Goal: Task Accomplishment & Management: Use online tool/utility

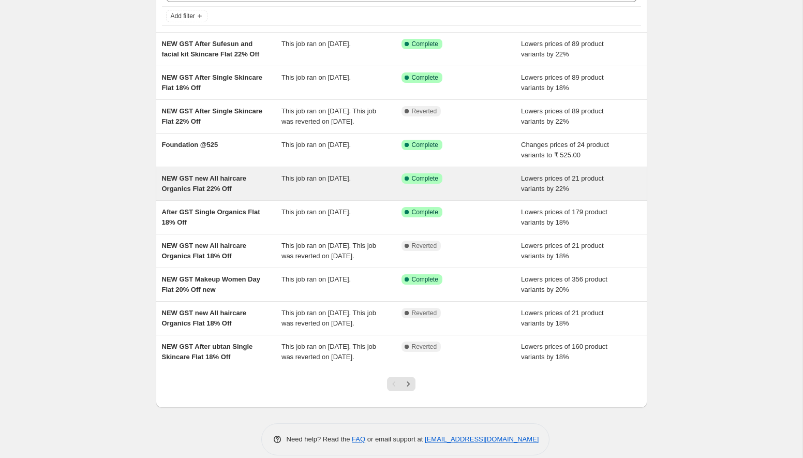
scroll to position [67, 0]
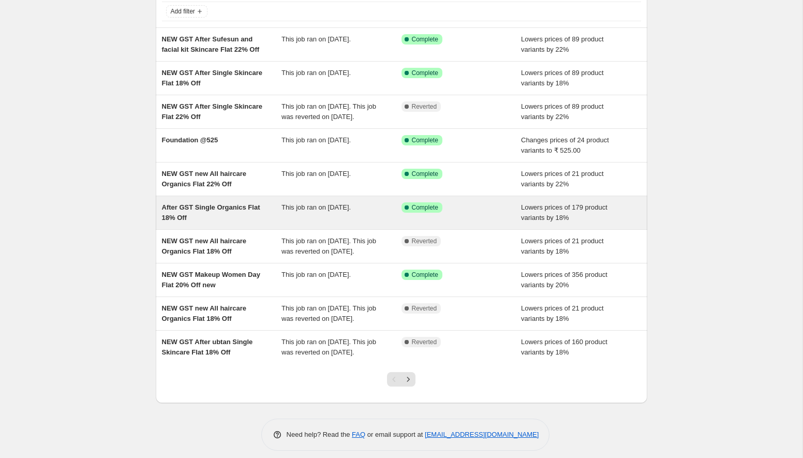
click at [258, 221] on span "After GST Single Organics Flat 18% Off" at bounding box center [211, 212] width 98 height 18
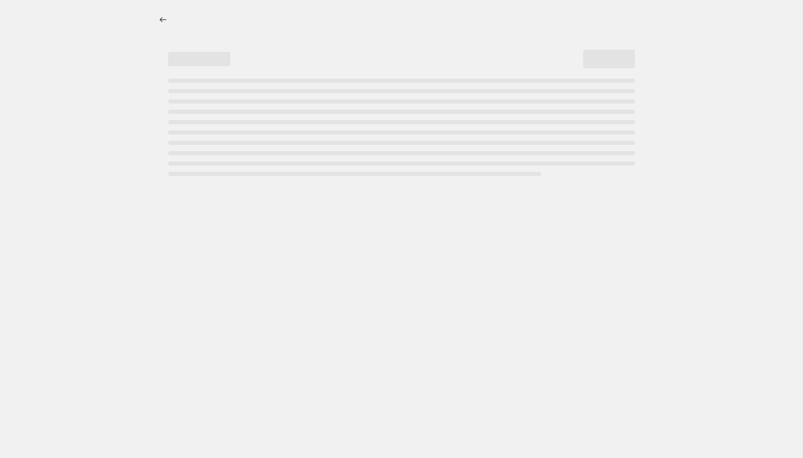
select select "percentage"
select select "collection"
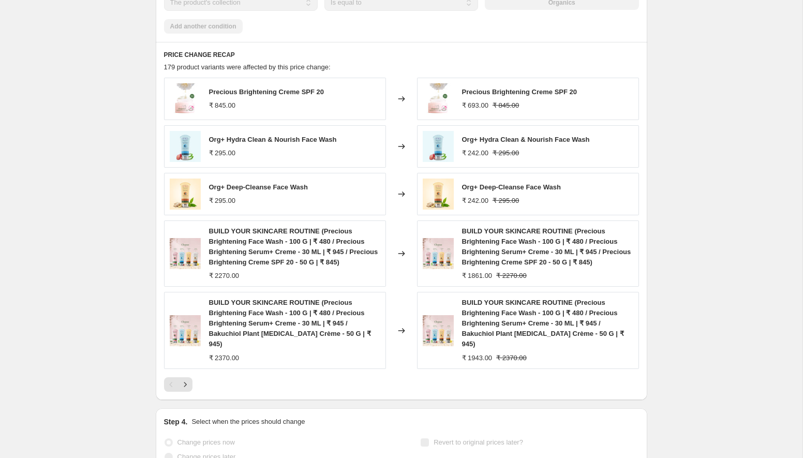
scroll to position [765, 0]
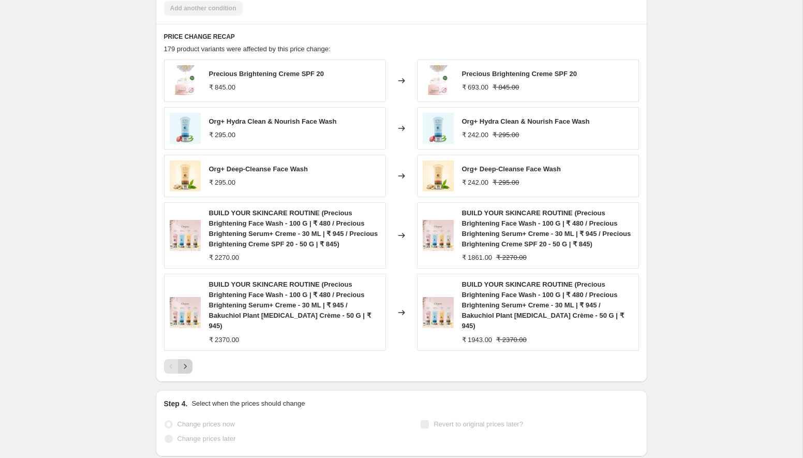
click at [186, 361] on button "Next" at bounding box center [185, 366] width 14 height 14
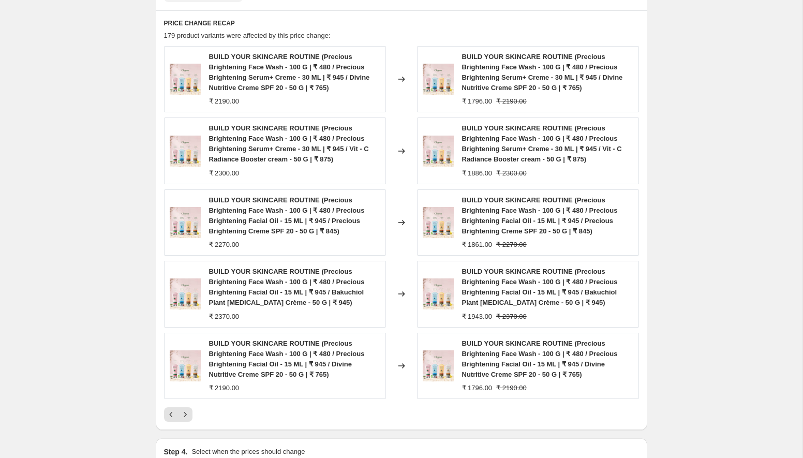
scroll to position [790, 0]
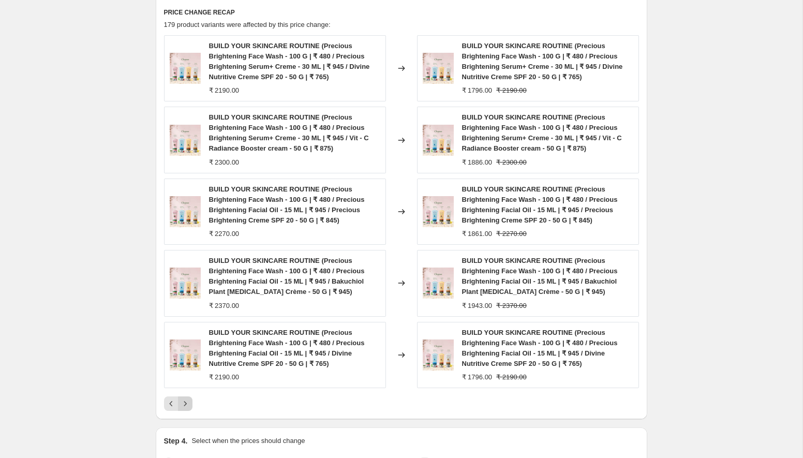
click at [185, 402] on icon "Next" at bounding box center [185, 403] width 10 height 10
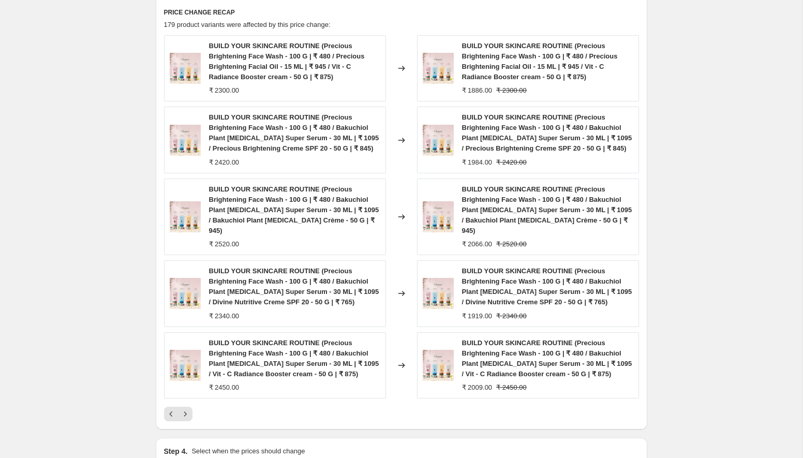
scroll to position [888, 0]
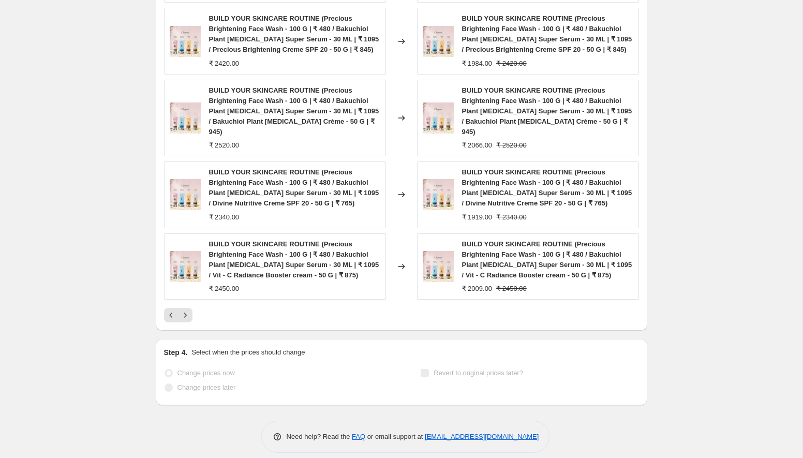
click at [188, 311] on div "PRICE CHANGE RECAP 179 product variants were affected by this price change: BUI…" at bounding box center [402, 116] width 492 height 430
click at [187, 310] on icon "Next" at bounding box center [185, 315] width 10 height 10
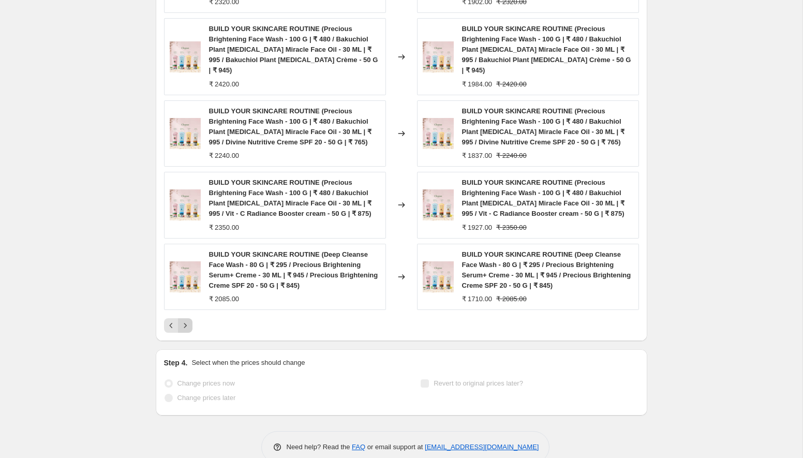
click at [187, 320] on icon "Next" at bounding box center [185, 325] width 10 height 10
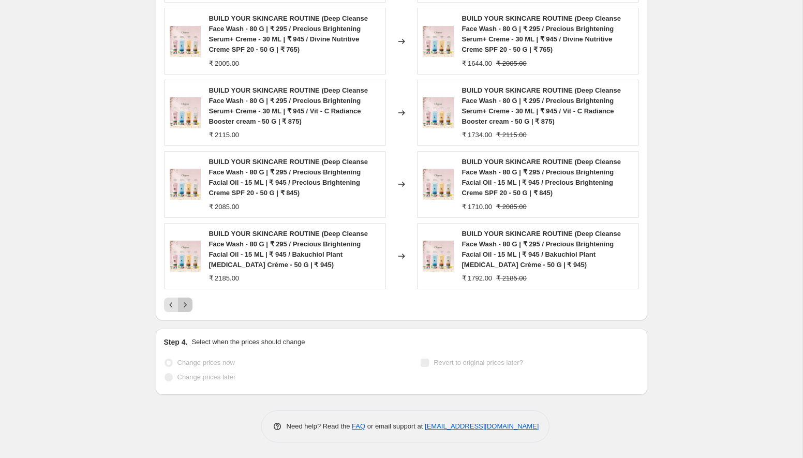
click at [183, 306] on icon "Next" at bounding box center [185, 305] width 10 height 10
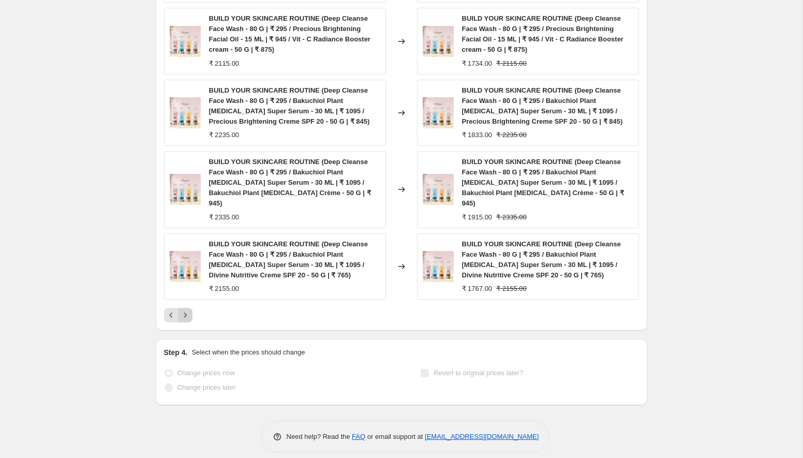
click at [187, 310] on icon "Next" at bounding box center [185, 315] width 10 height 10
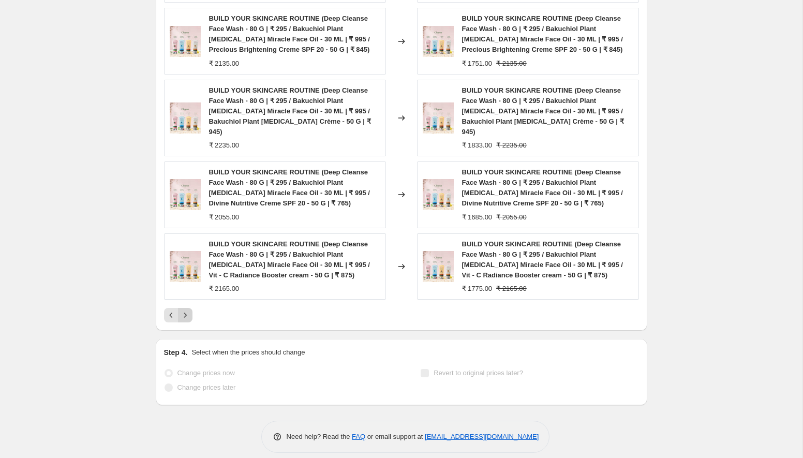
click at [187, 310] on icon "Next" at bounding box center [185, 315] width 10 height 10
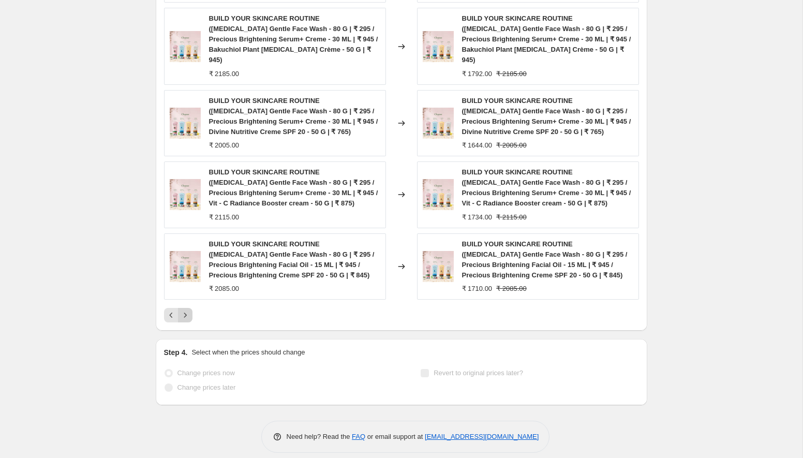
click at [187, 310] on icon "Next" at bounding box center [185, 315] width 10 height 10
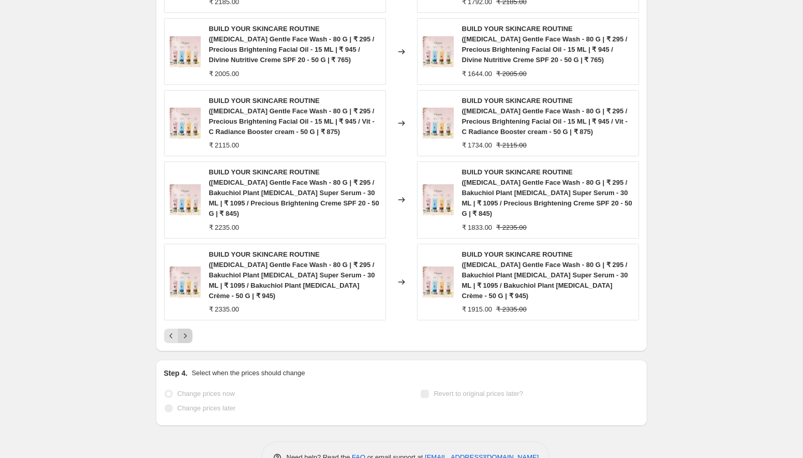
click at [187, 331] on icon "Next" at bounding box center [185, 336] width 10 height 10
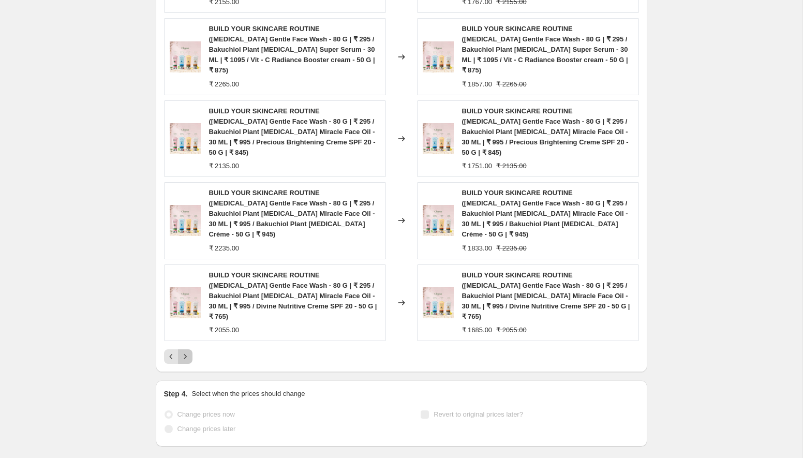
click at [187, 351] on icon "Next" at bounding box center [185, 356] width 10 height 10
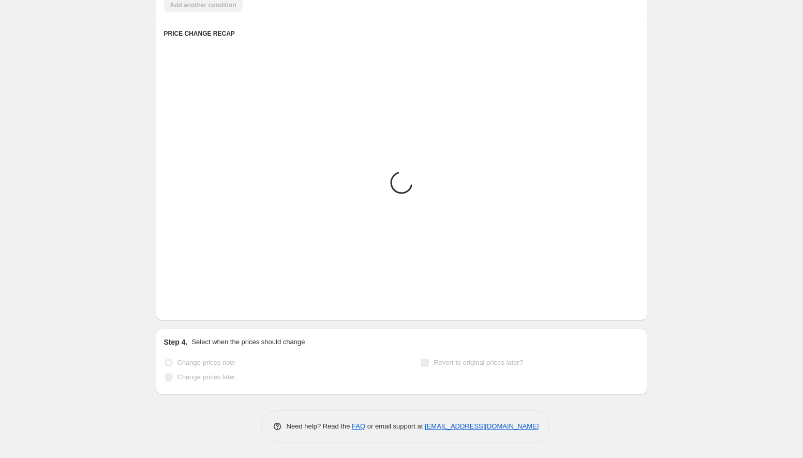
scroll to position [768, 0]
click at [187, 306] on icon "Next" at bounding box center [185, 305] width 10 height 10
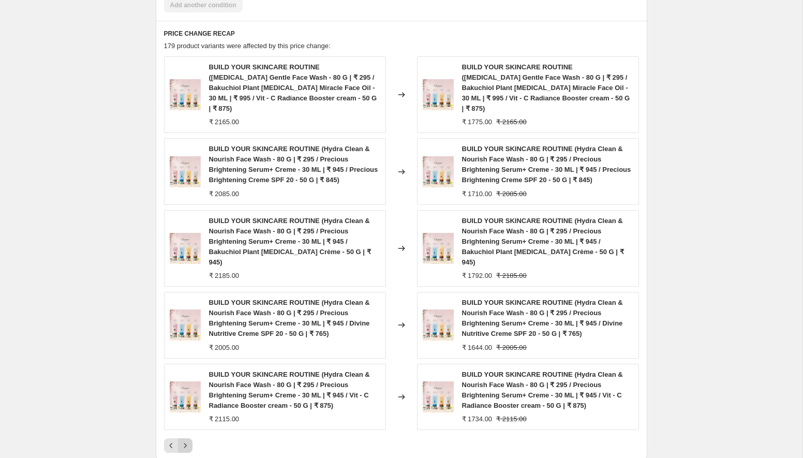
click at [184, 443] on icon "Next" at bounding box center [185, 445] width 3 height 5
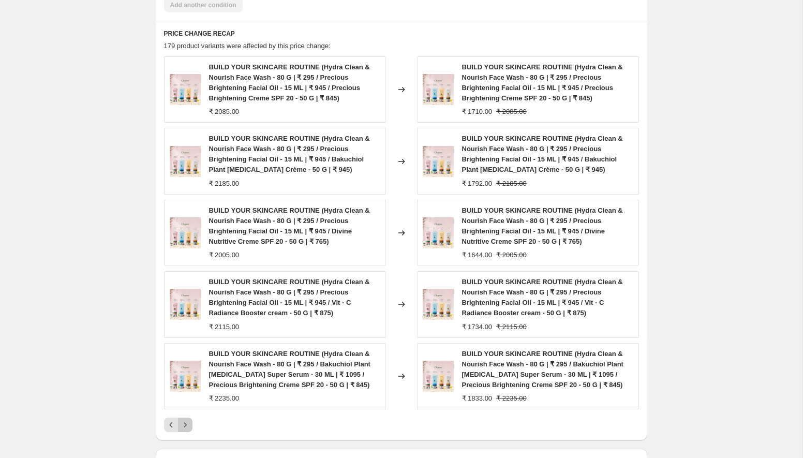
click at [187, 426] on icon "Next" at bounding box center [185, 425] width 10 height 10
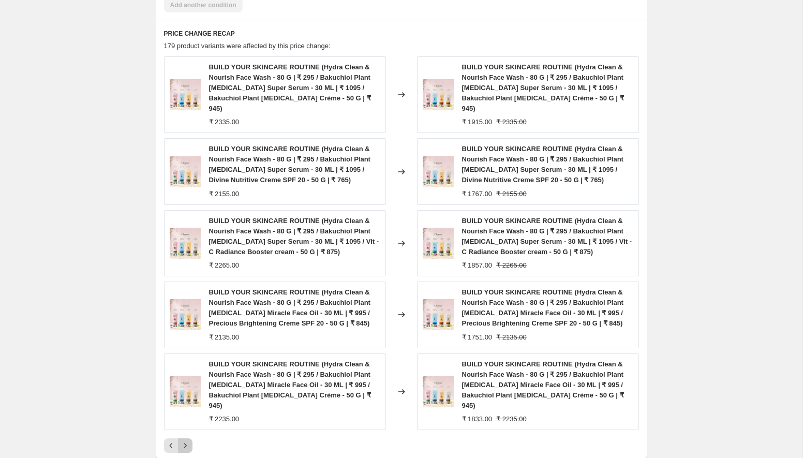
click at [187, 440] on icon "Next" at bounding box center [185, 445] width 10 height 10
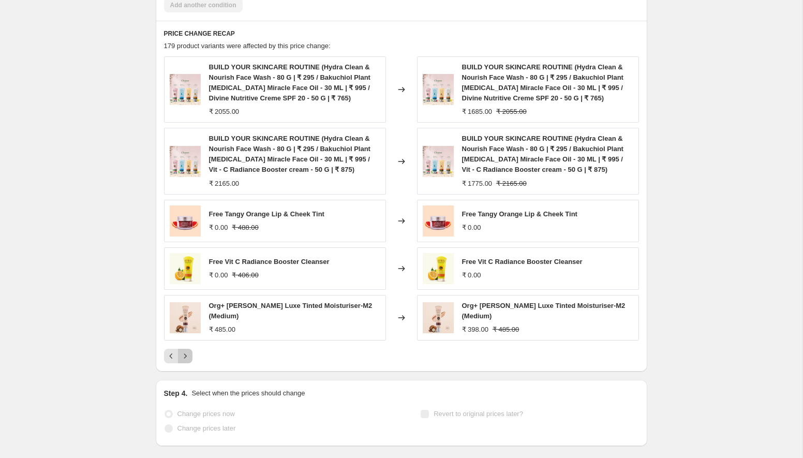
click at [186, 357] on icon "Next" at bounding box center [185, 356] width 10 height 10
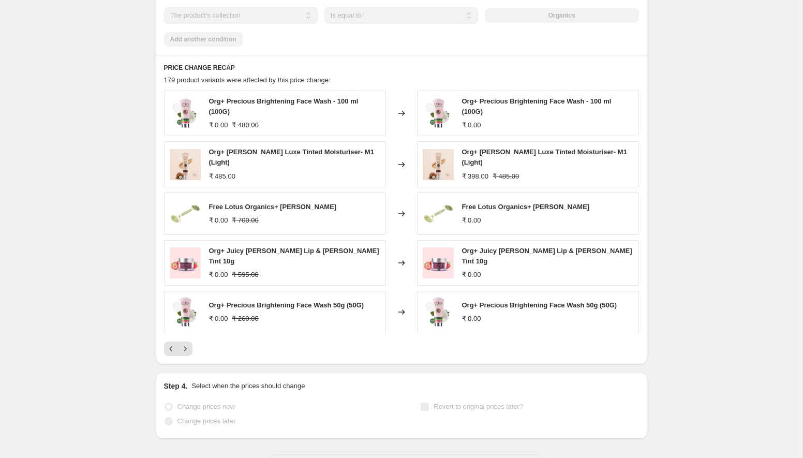
scroll to position [735, 0]
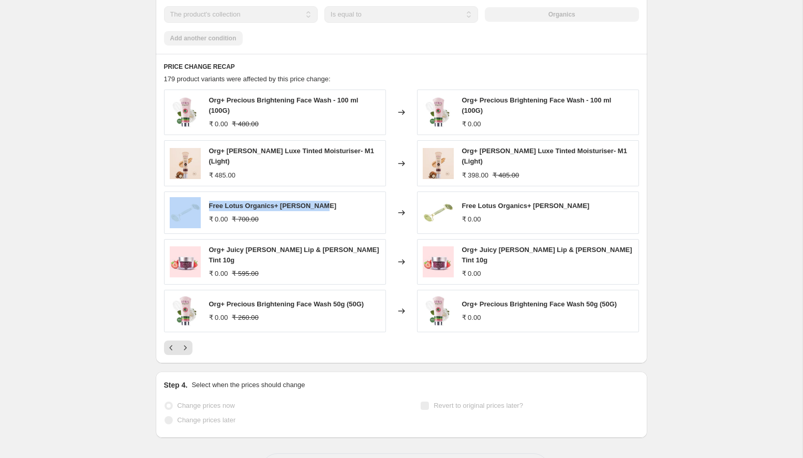
drag, startPoint x: 322, startPoint y: 203, endPoint x: 204, endPoint y: 200, distance: 118.0
click at [204, 200] on div "Free Lotus Organics+ Jade Roller ₹ 0.00 ₹ 700.00" at bounding box center [275, 212] width 222 height 42
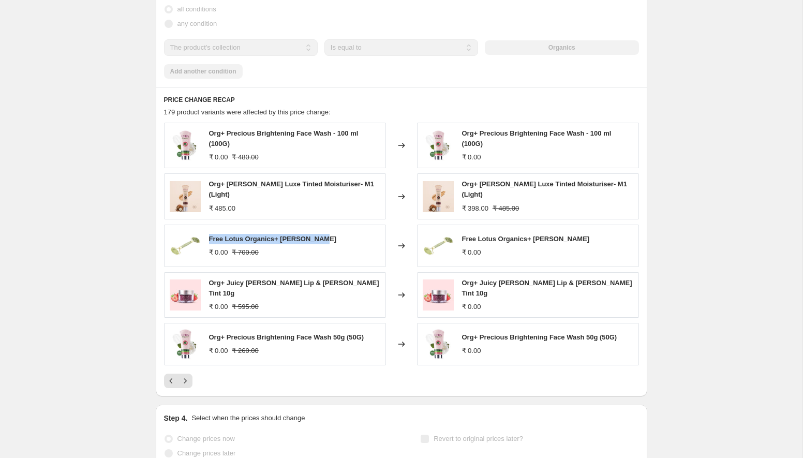
scroll to position [724, 0]
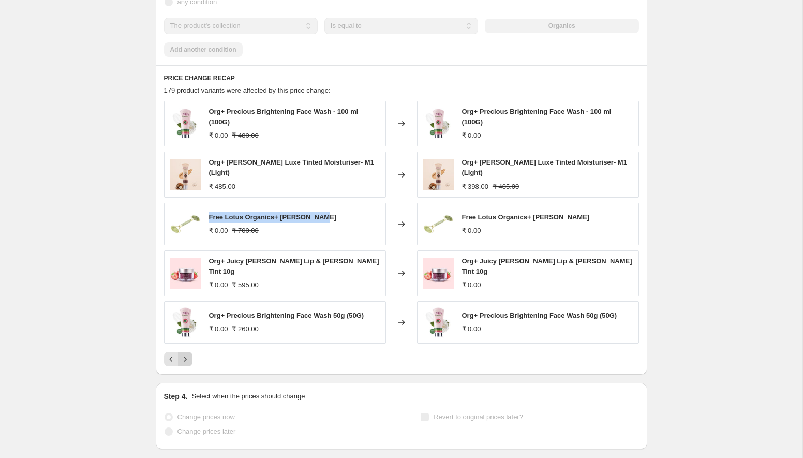
click at [183, 355] on icon "Next" at bounding box center [185, 359] width 10 height 10
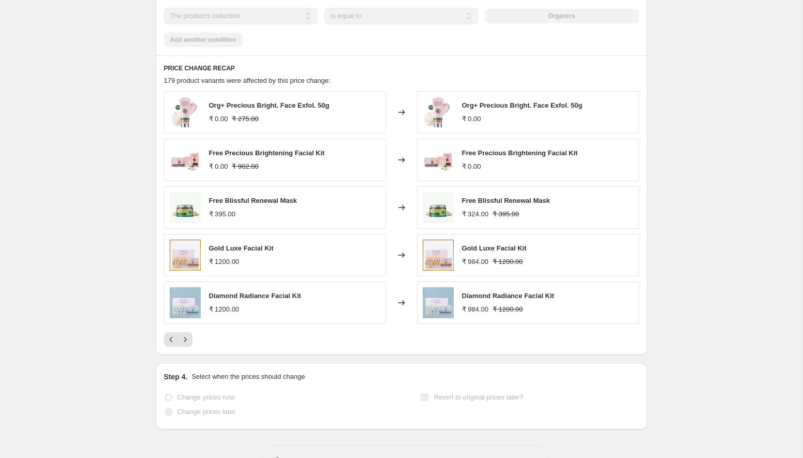
scroll to position [739, 0]
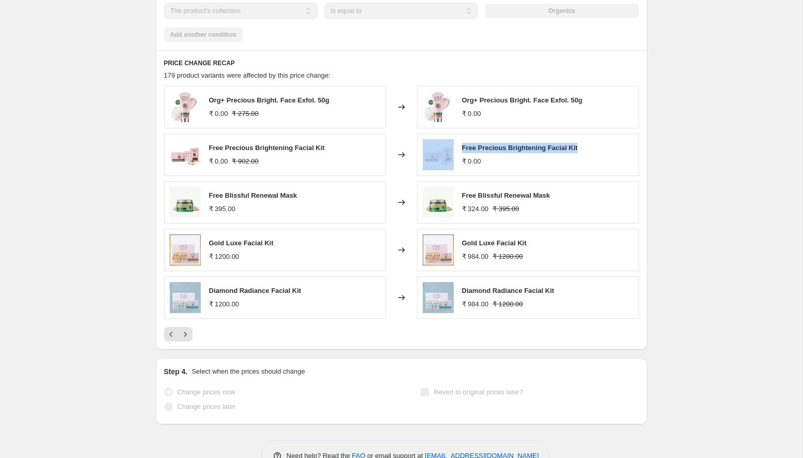
drag, startPoint x: 583, startPoint y: 147, endPoint x: 458, endPoint y: 149, distance: 124.7
click at [458, 149] on div "Free Precious Brightening Facial Kit ₹ 0.00" at bounding box center [528, 154] width 222 height 42
copy span "Free Precious Brightening Facial Kit"
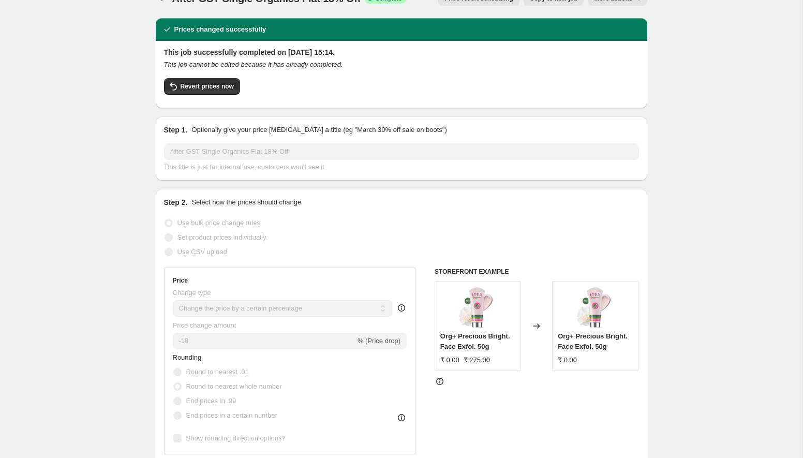
scroll to position [0, 0]
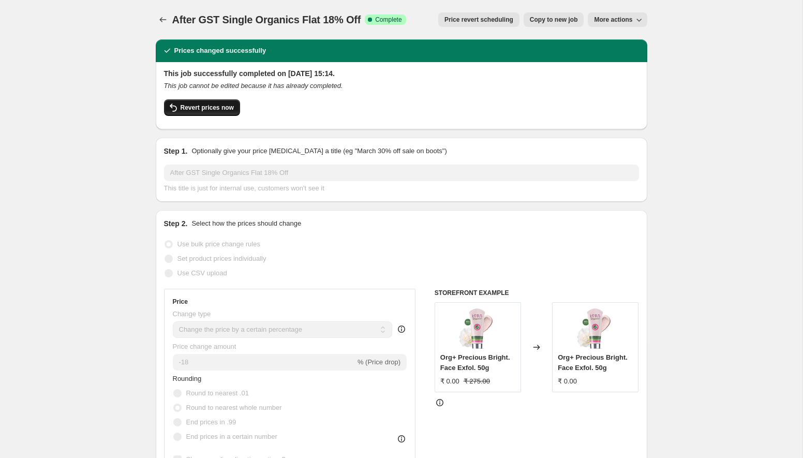
click at [213, 107] on span "Revert prices now" at bounding box center [207, 107] width 53 height 8
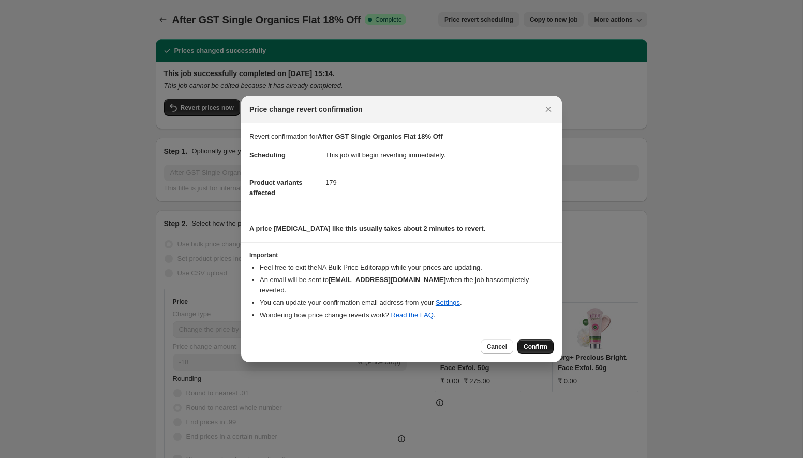
click at [534, 344] on span "Confirm" at bounding box center [536, 347] width 24 height 8
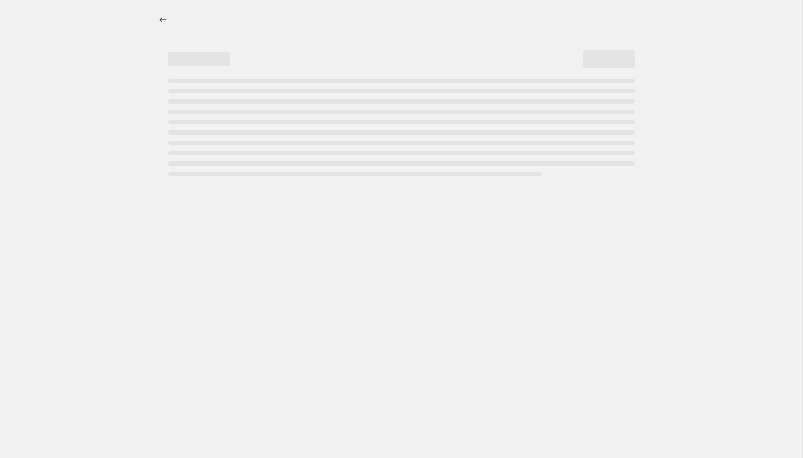
select select "percentage"
select select "collection"
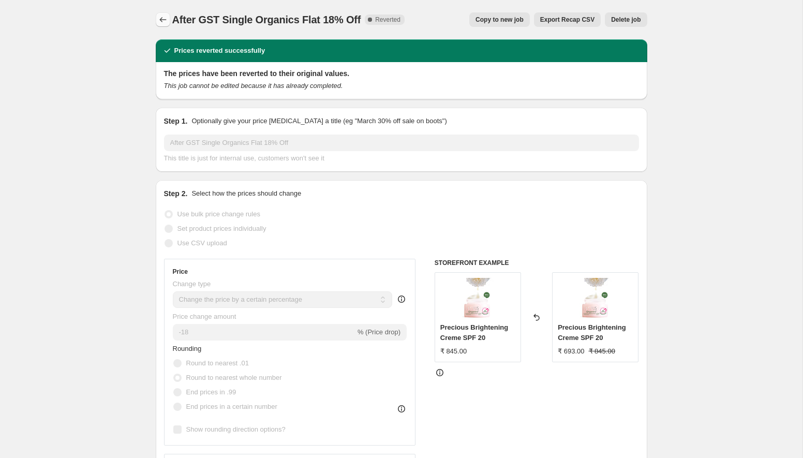
click at [158, 20] on icon "Price change jobs" at bounding box center [163, 19] width 10 height 10
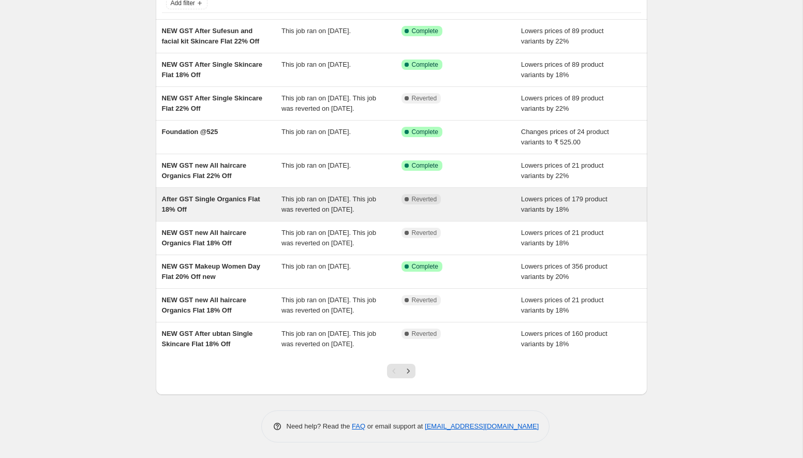
scroll to position [102, 0]
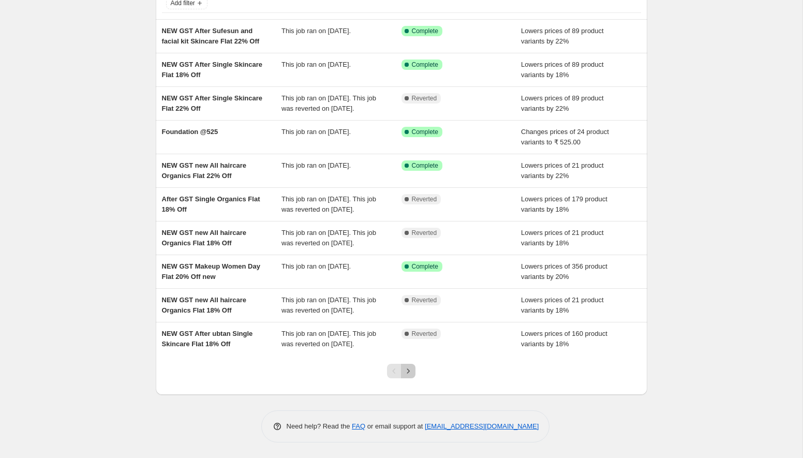
click at [410, 376] on icon "Next" at bounding box center [408, 371] width 10 height 10
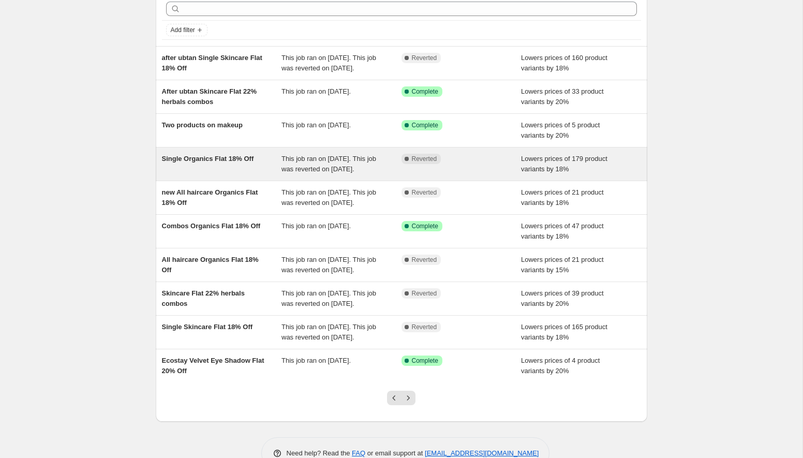
scroll to position [52, 0]
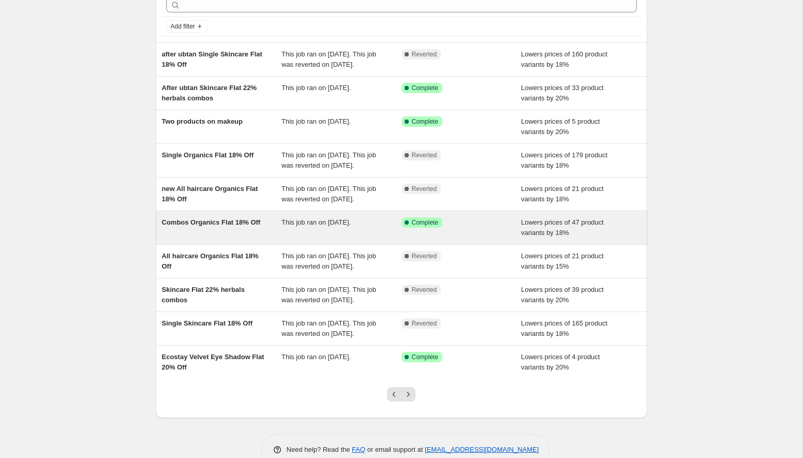
click at [262, 238] on div "Combos Organics Flat 18% Off" at bounding box center [222, 227] width 120 height 21
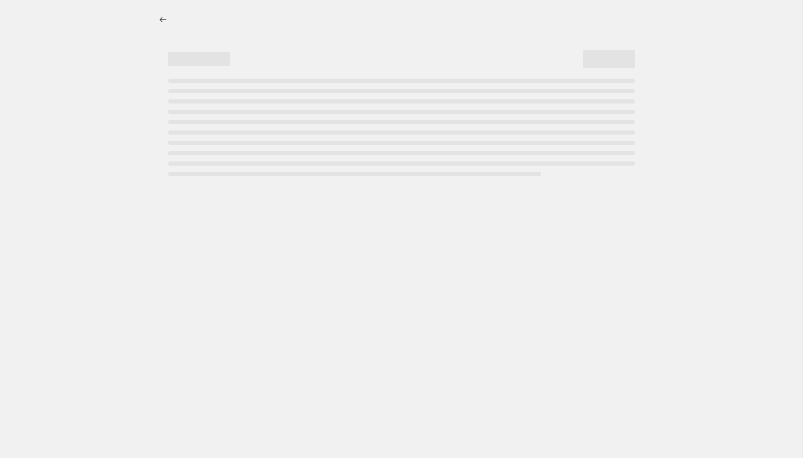
select select "percentage"
select select "collection"
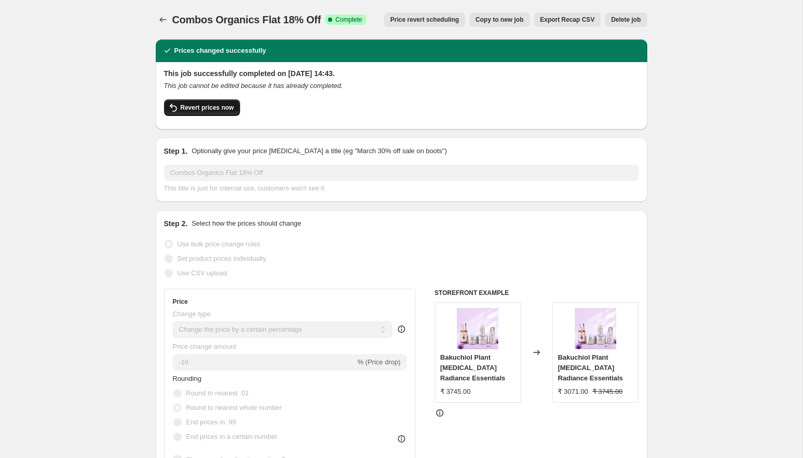
click at [215, 109] on span "Revert prices now" at bounding box center [207, 107] width 53 height 8
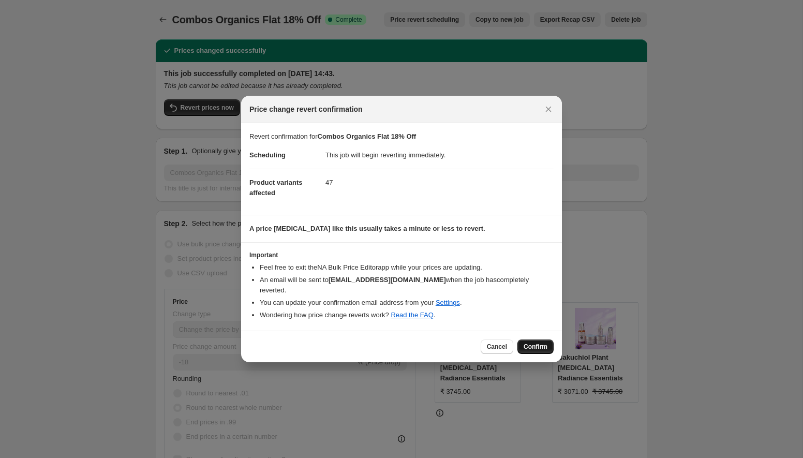
click at [535, 343] on span "Confirm" at bounding box center [536, 347] width 24 height 8
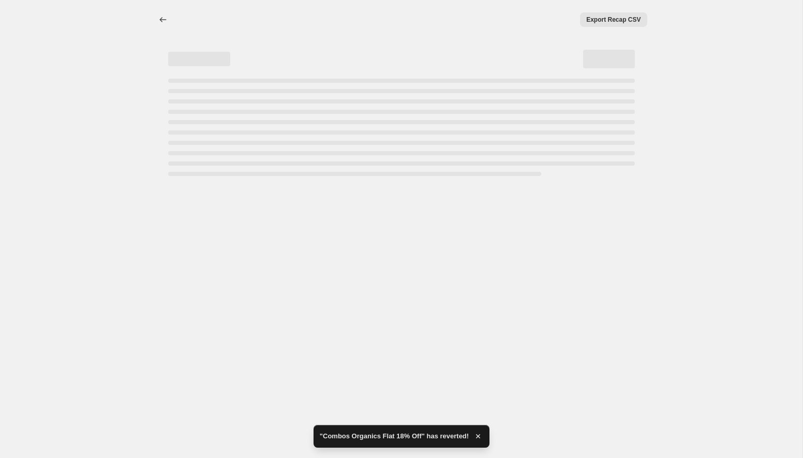
select select "percentage"
select select "collection"
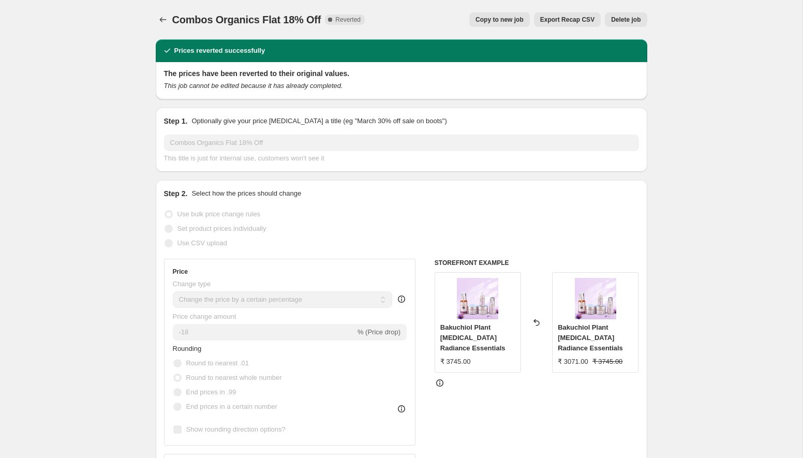
click at [493, 23] on span "Copy to new job" at bounding box center [500, 20] width 48 height 8
select select "percentage"
select select "collection"
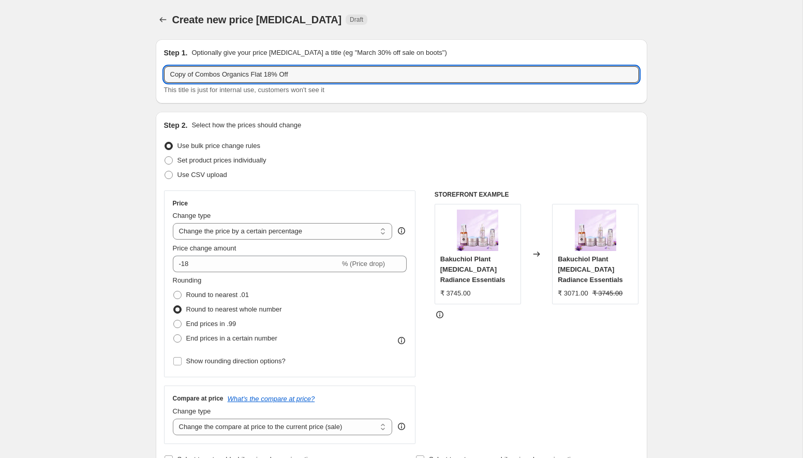
drag, startPoint x: 196, startPoint y: 76, endPoint x: 151, endPoint y: 71, distance: 45.8
click at [249, 73] on input "Combos Organics Flat 18% Off" at bounding box center [401, 74] width 475 height 17
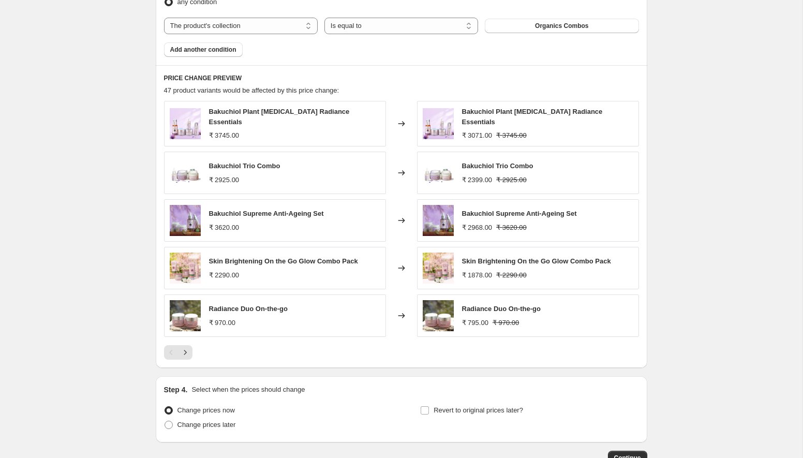
scroll to position [693, 0]
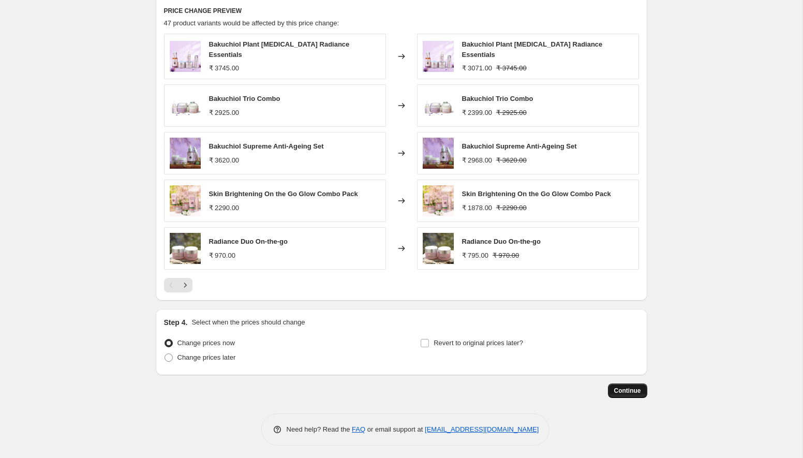
type input "Combos Organics Flat 20% Off"
click at [637, 393] on button "Continue" at bounding box center [627, 390] width 39 height 14
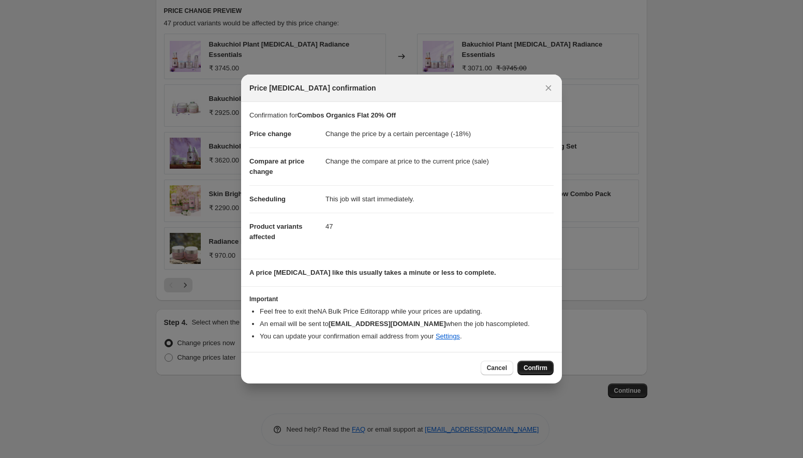
click at [541, 364] on span "Confirm" at bounding box center [536, 368] width 24 height 8
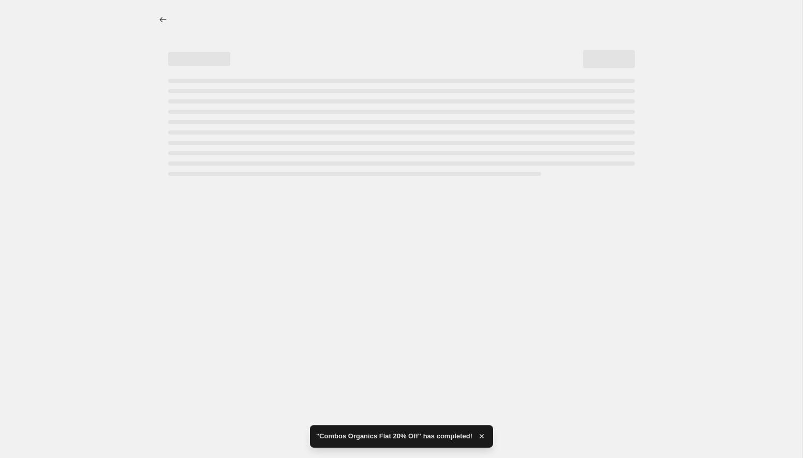
select select "percentage"
select select "collection"
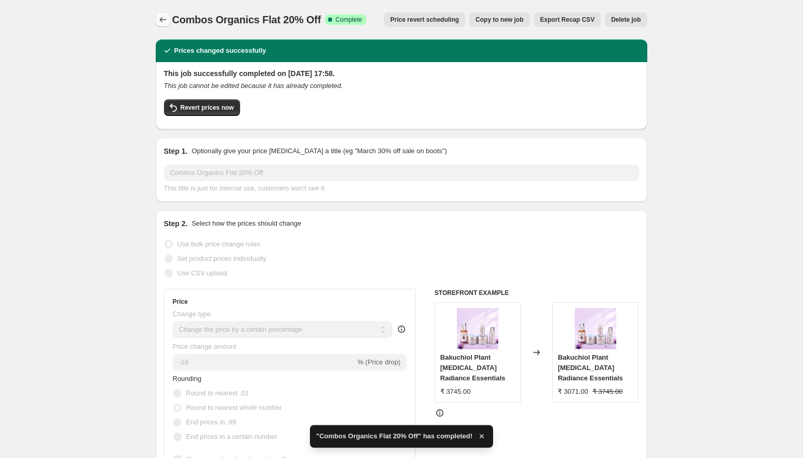
click at [162, 22] on icon "Price change jobs" at bounding box center [163, 19] width 10 height 10
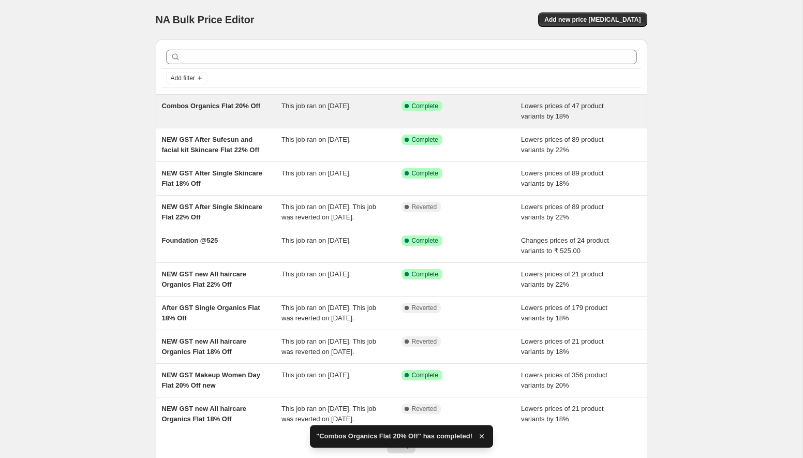
click at [249, 113] on div "Combos Organics Flat 20% Off" at bounding box center [222, 111] width 120 height 21
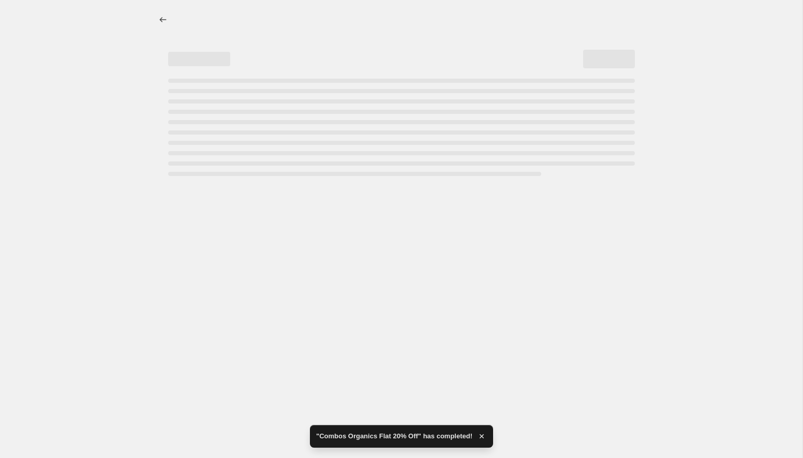
select select "percentage"
select select "collection"
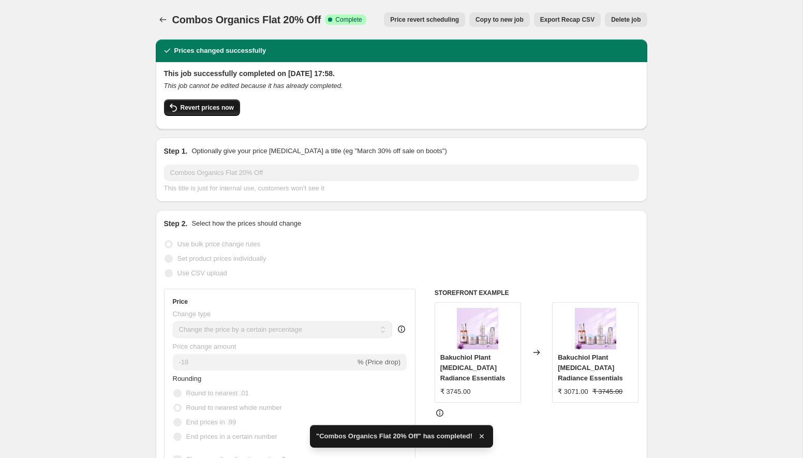
click at [215, 111] on span "Revert prices now" at bounding box center [207, 107] width 53 height 8
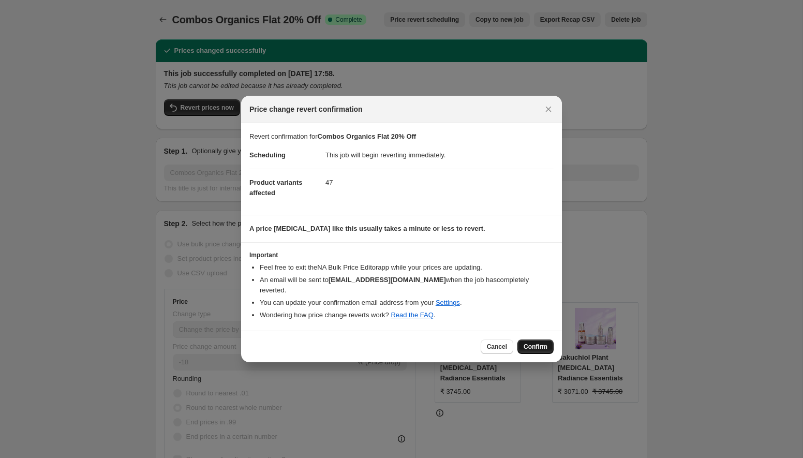
click at [531, 343] on span "Confirm" at bounding box center [536, 347] width 24 height 8
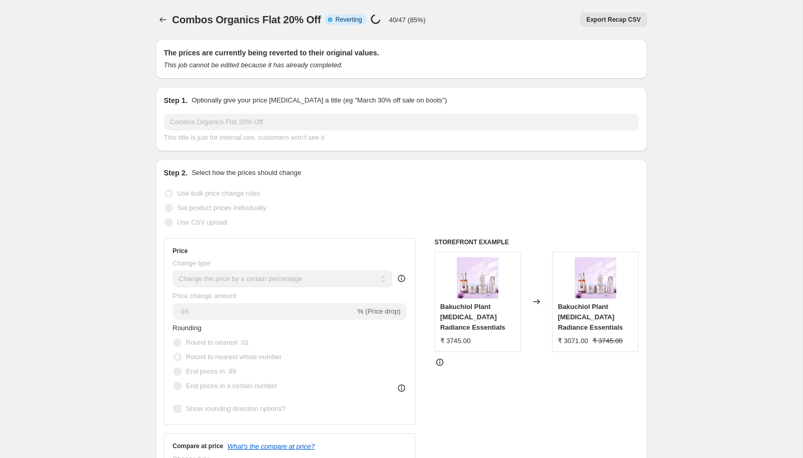
select select "percentage"
select select "collection"
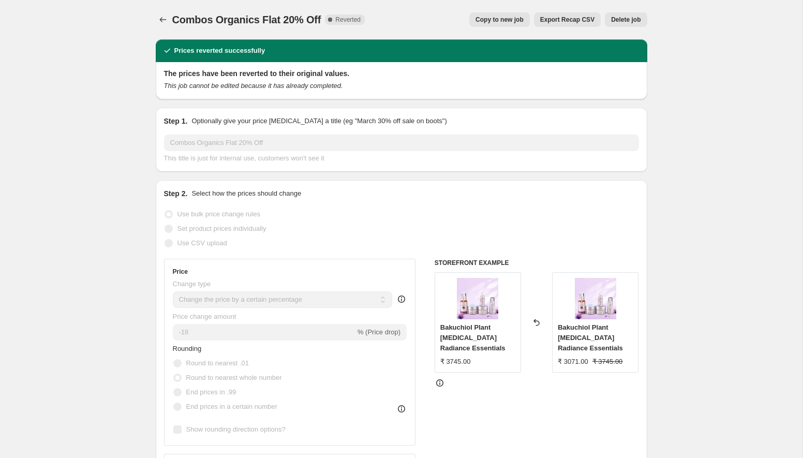
click at [502, 17] on span "Copy to new job" at bounding box center [500, 20] width 48 height 8
select select "percentage"
select select "collection"
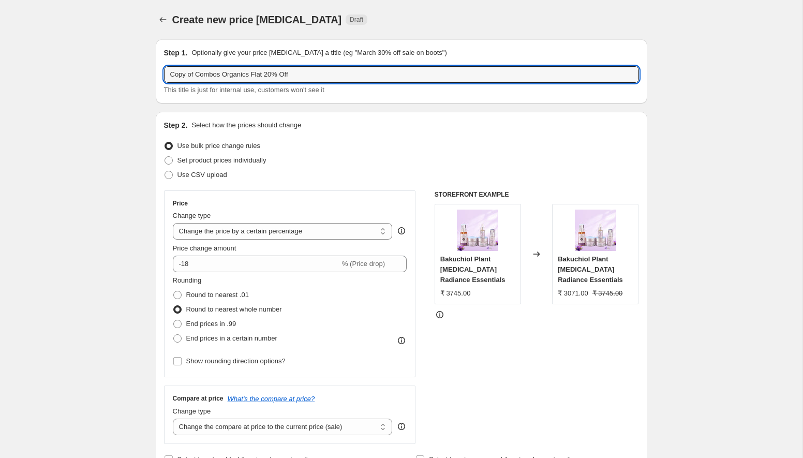
drag, startPoint x: 197, startPoint y: 73, endPoint x: 161, endPoint y: 69, distance: 36.5
click at [161, 69] on div "Step 1. Optionally give your price change job a title (eg "March 30% off sale o…" at bounding box center [402, 71] width 492 height 64
type input "Combos Organics Flat 20% Off"
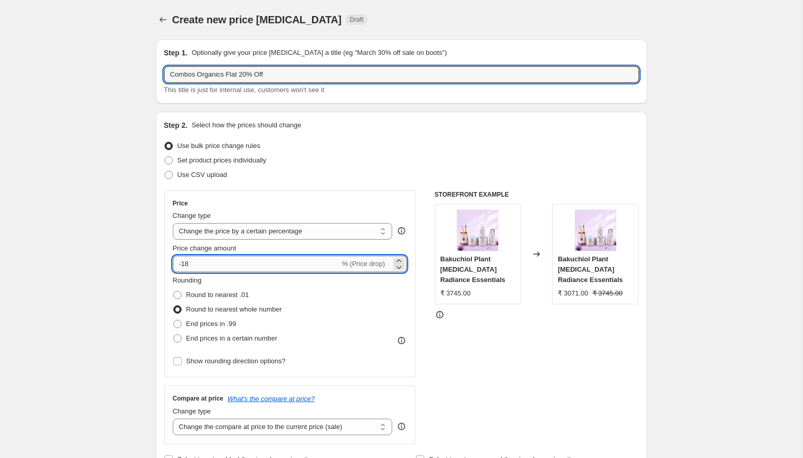
click at [200, 264] on input "-18" at bounding box center [256, 264] width 167 height 17
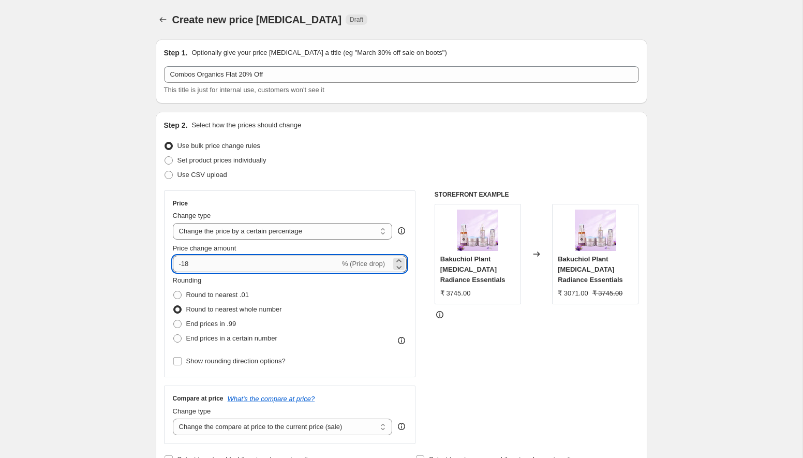
type input "-1"
type input "-20"
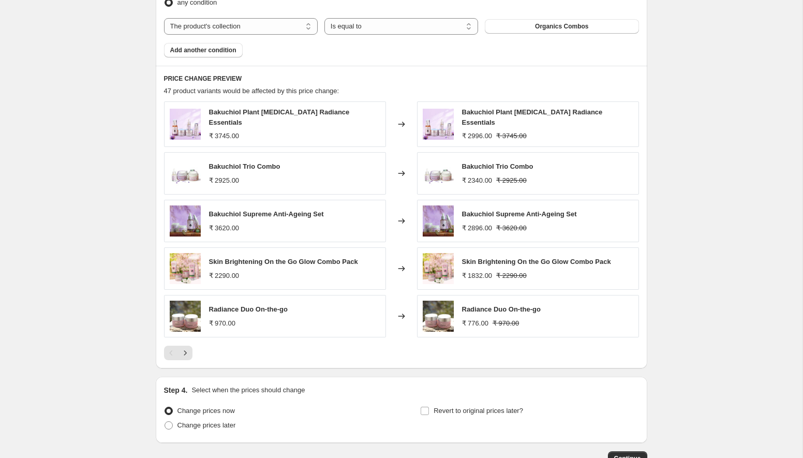
scroll to position [693, 0]
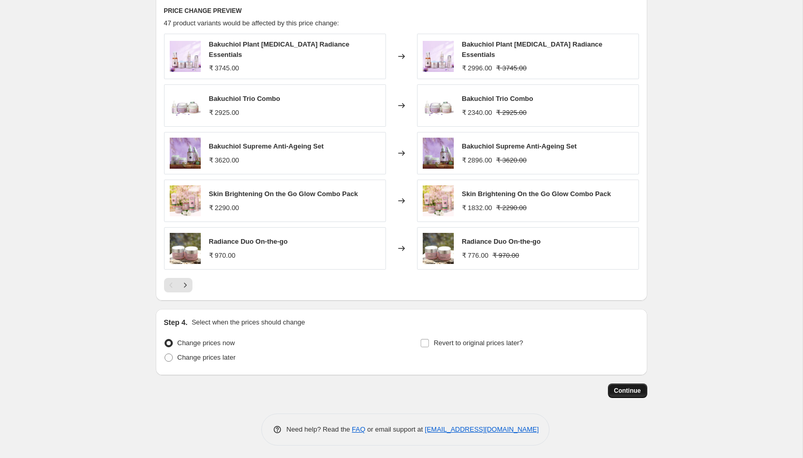
click at [629, 388] on span "Continue" at bounding box center [627, 391] width 27 height 8
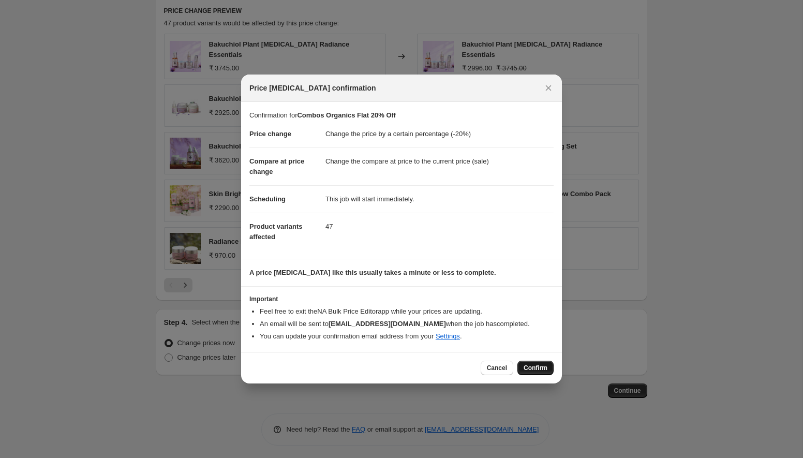
click at [539, 368] on span "Confirm" at bounding box center [536, 368] width 24 height 8
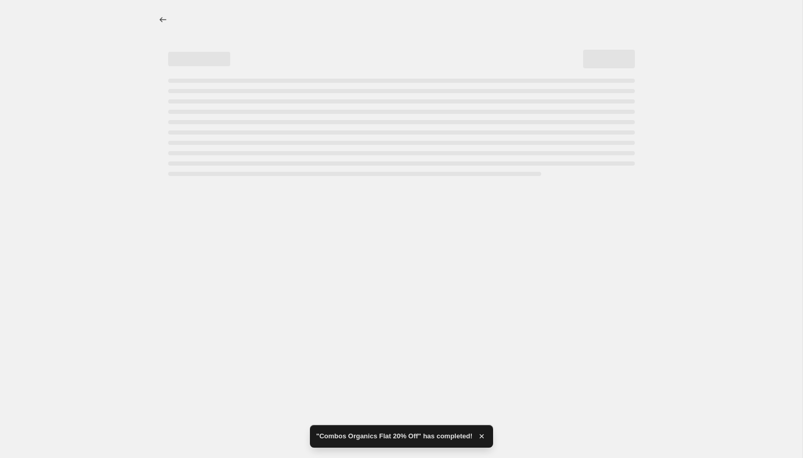
select select "percentage"
select select "collection"
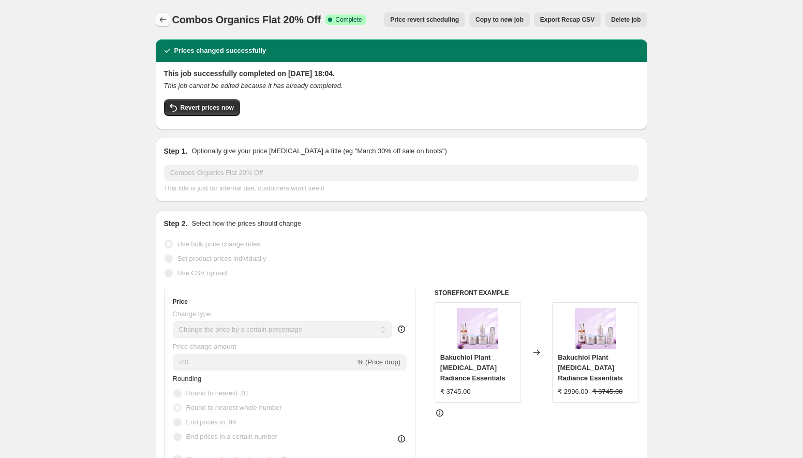
click at [160, 18] on icon "Price change jobs" at bounding box center [163, 19] width 10 height 10
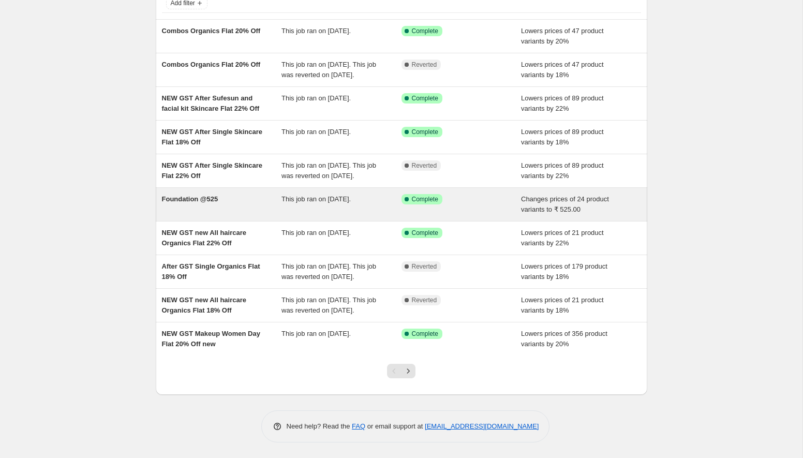
scroll to position [116, 0]
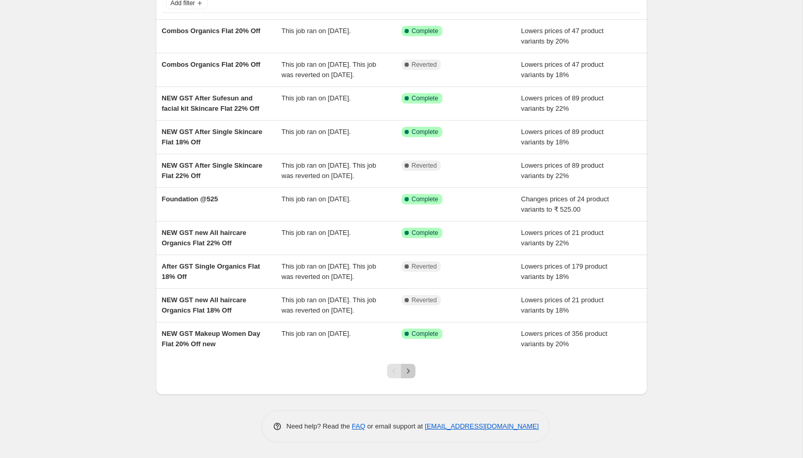
click at [411, 373] on icon "Next" at bounding box center [408, 371] width 10 height 10
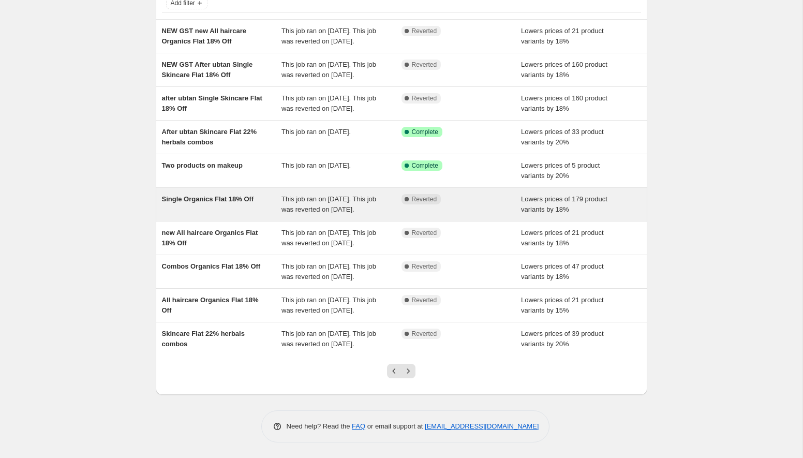
scroll to position [158, 0]
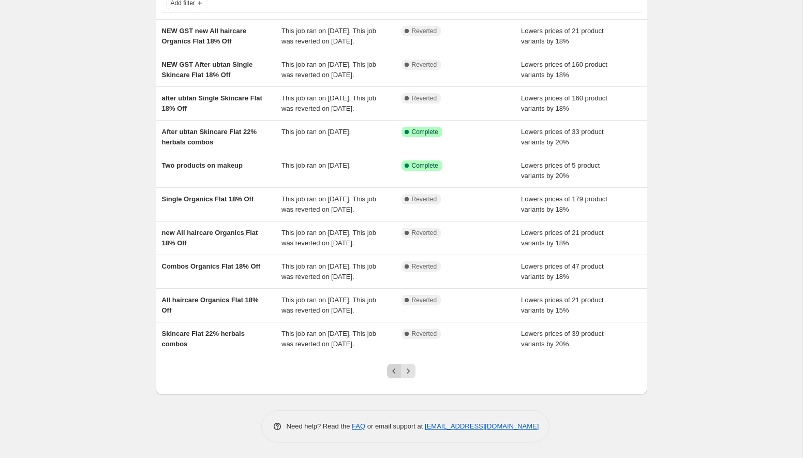
click at [397, 372] on icon "Previous" at bounding box center [394, 371] width 10 height 10
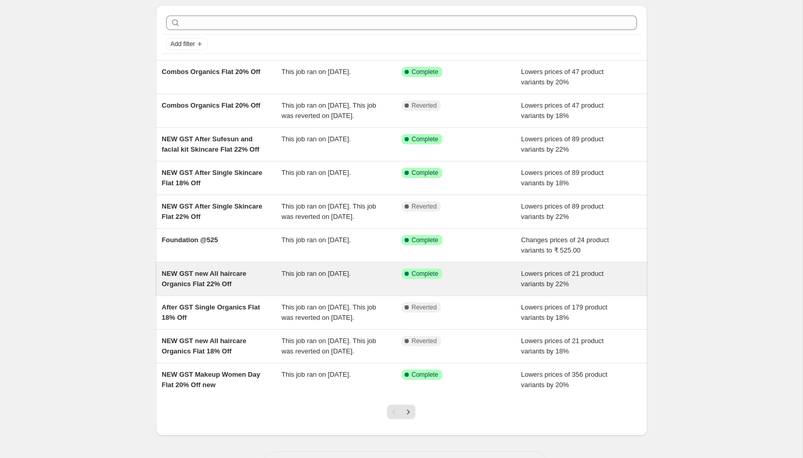
scroll to position [116, 0]
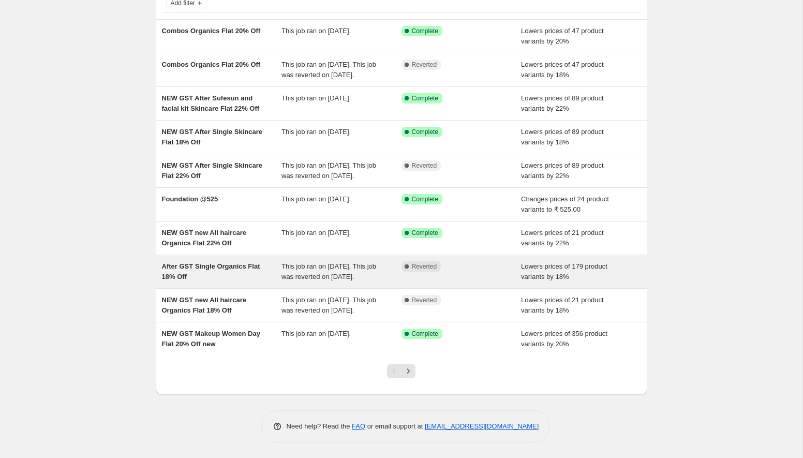
click at [277, 261] on div "After GST Single Organics Flat 18% Off" at bounding box center [222, 271] width 120 height 21
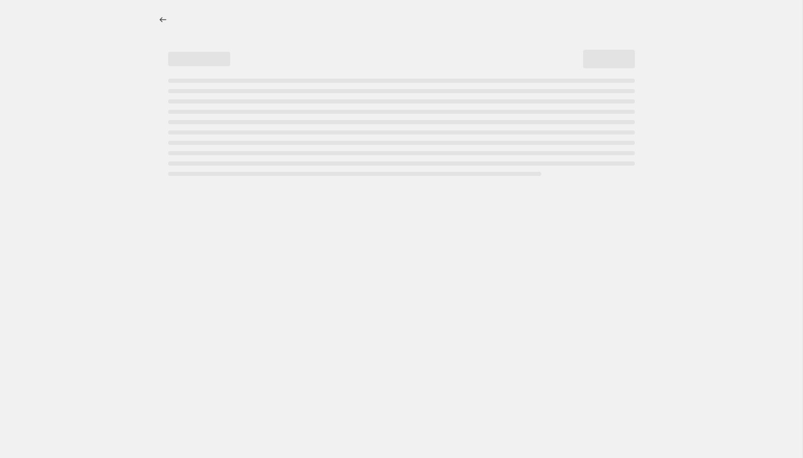
select select "percentage"
select select "collection"
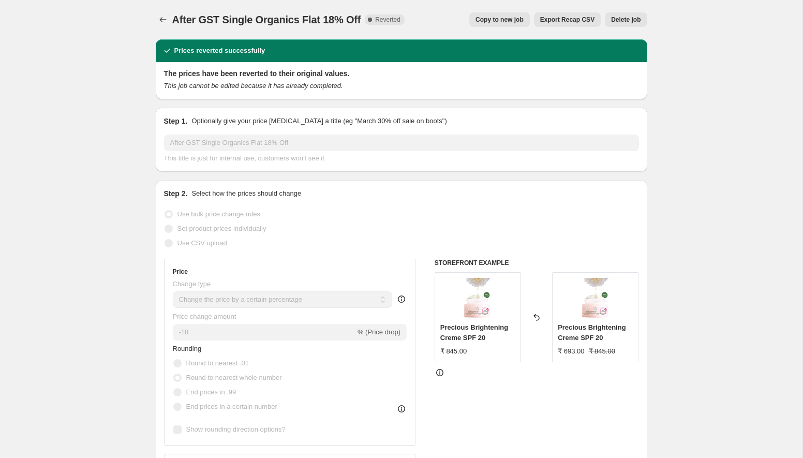
click at [493, 17] on span "Copy to new job" at bounding box center [500, 20] width 48 height 8
select select "percentage"
select select "collection"
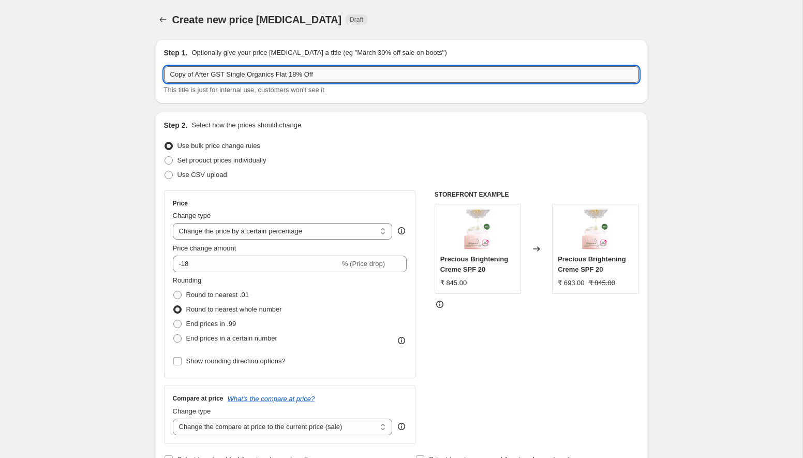
click at [197, 76] on input "Copy of After GST Single Organics Flat 18% Off" at bounding box center [401, 74] width 475 height 17
drag, startPoint x: 196, startPoint y: 72, endPoint x: 152, endPoint y: 71, distance: 44.0
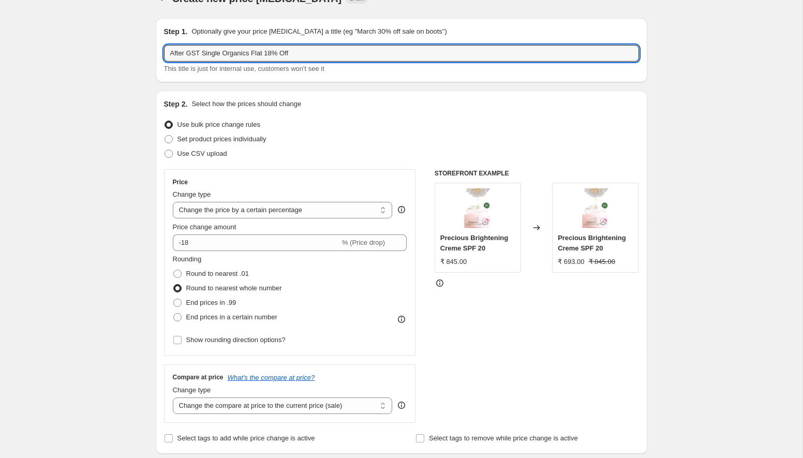
scroll to position [24, 0]
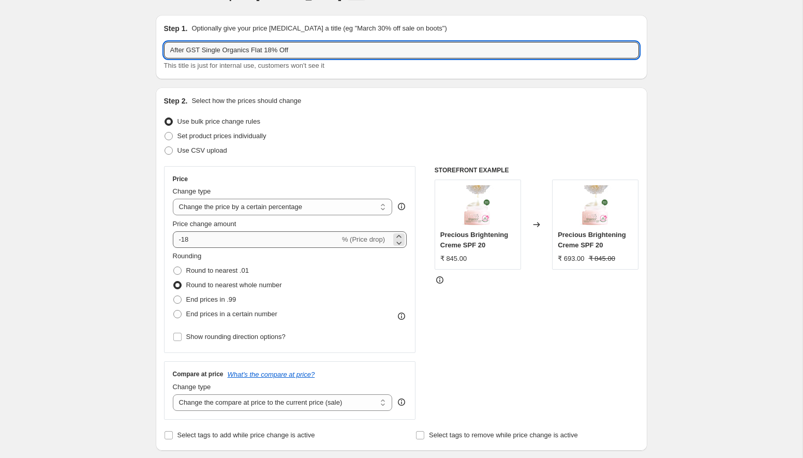
type input "After GST Single Organics Flat 18% Off"
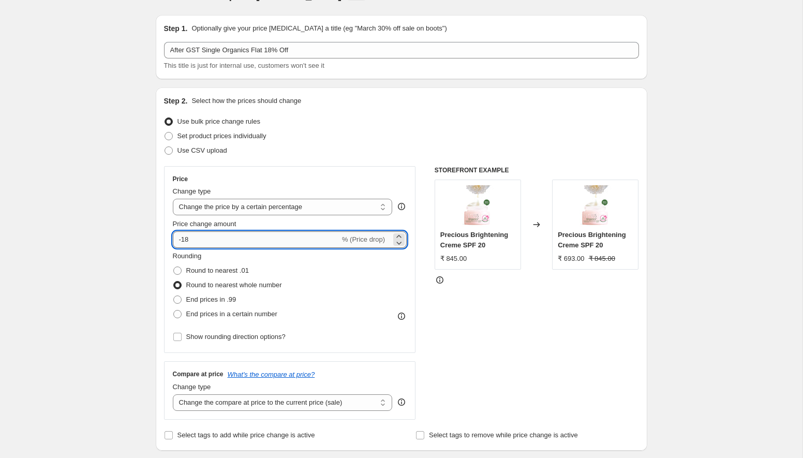
click at [251, 234] on input "-18" at bounding box center [256, 239] width 167 height 17
click at [250, 241] on input "-18" at bounding box center [256, 239] width 167 height 17
type input "-1"
type input "-20"
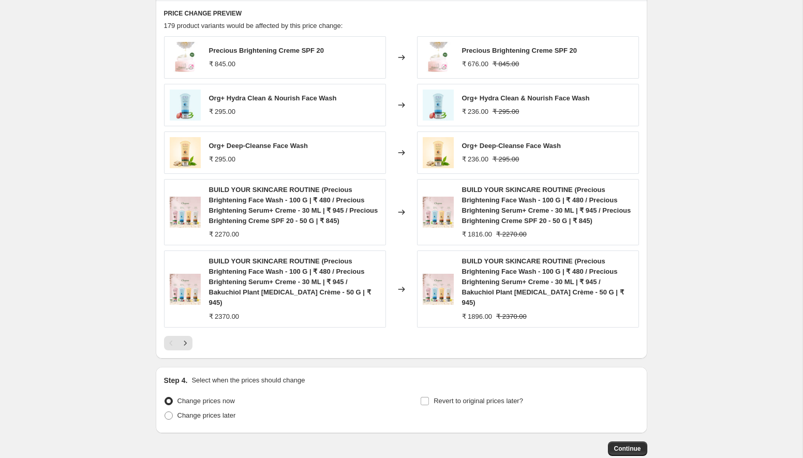
scroll to position [741, 0]
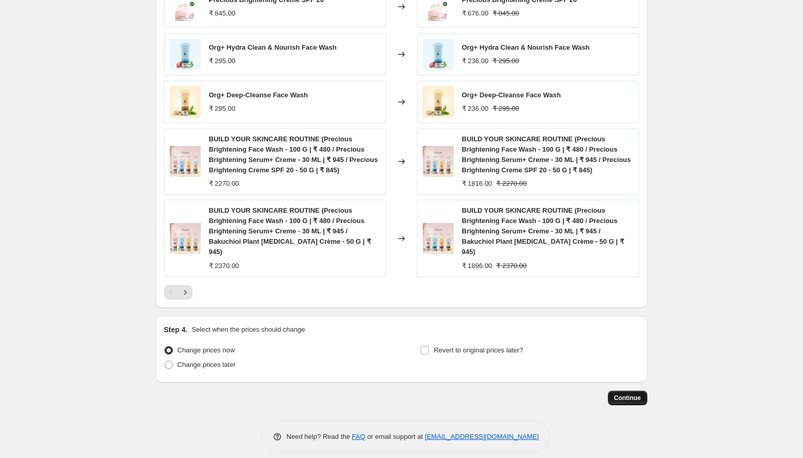
click at [620, 392] on button "Continue" at bounding box center [627, 398] width 39 height 14
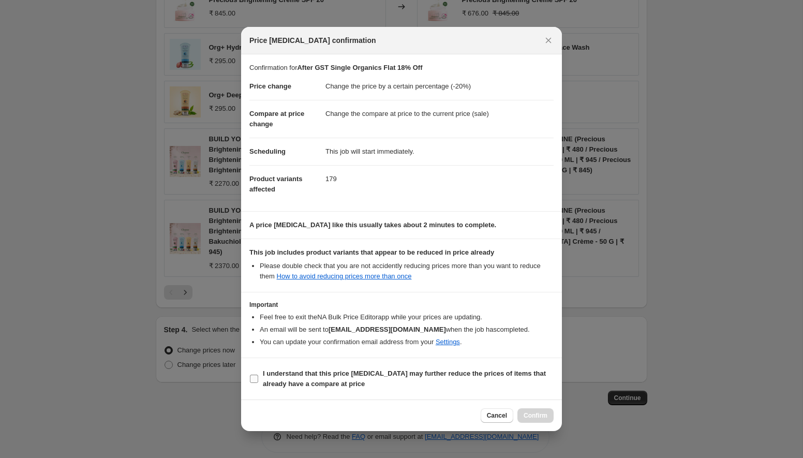
click at [255, 381] on input "I understand that this price change job may further reduce the prices of items …" at bounding box center [254, 379] width 8 height 8
checkbox input "true"
click at [526, 420] on button "Confirm" at bounding box center [535, 415] width 36 height 14
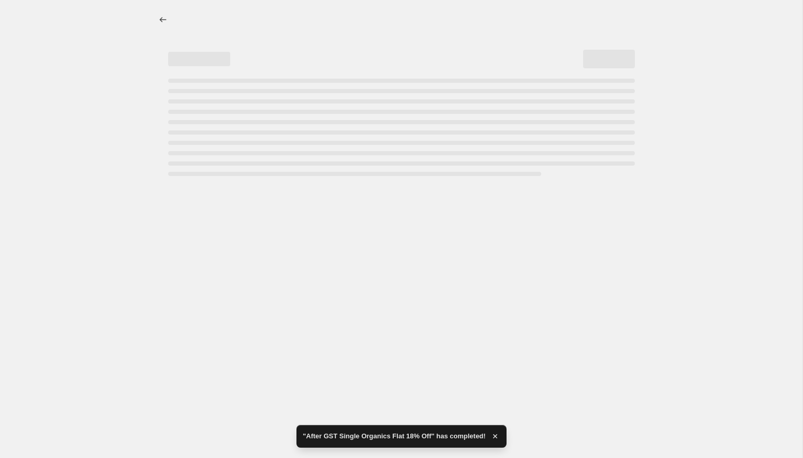
select select "percentage"
select select "collection"
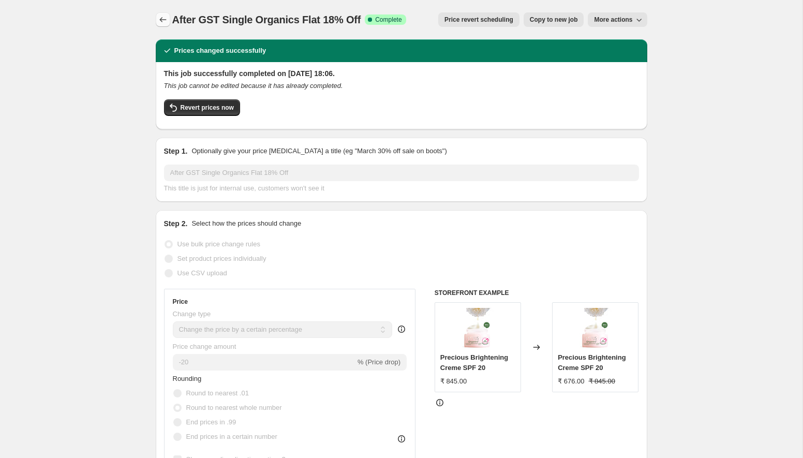
click at [163, 22] on icon "Price change jobs" at bounding box center [163, 19] width 10 height 10
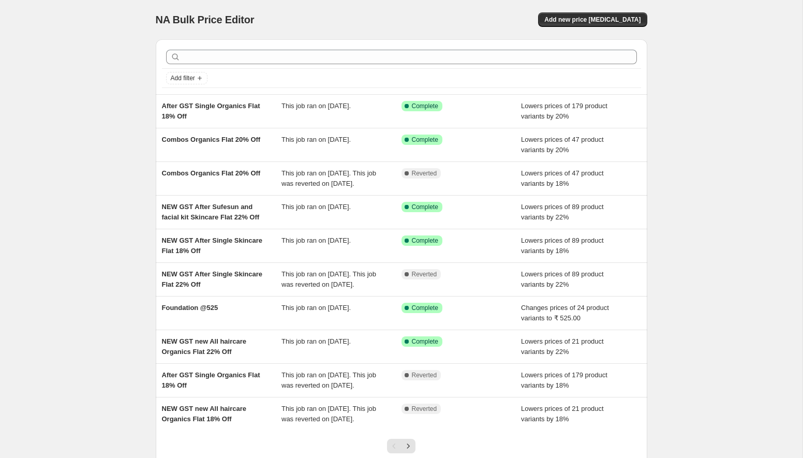
click at [70, 188] on div "NA Bulk Price Editor. This page is ready NA Bulk Price Editor Add new price cha…" at bounding box center [401, 266] width 803 height 533
